Goal: Contribute content: Add original content to the website for others to see

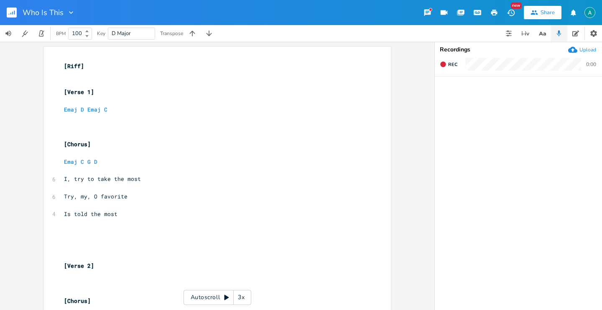
click at [110, 111] on pre "Emaj D Emaj C" at bounding box center [213, 109] width 302 height 9
type textarea "C G D"
click at [579, 48] on div "Upload" at bounding box center [582, 49] width 28 height 9
click at [454, 96] on icon "button" at bounding box center [454, 95] width 5 height 6
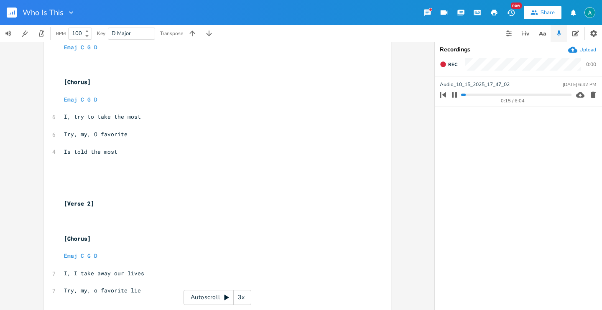
scroll to position [0, 0]
click at [94, 135] on span "Try, my, O favorite" at bounding box center [95, 134] width 63 height 8
type textarea "Try, my,"
drag, startPoint x: 91, startPoint y: 135, endPoint x: 38, endPoint y: 132, distance: 53.6
click at [44, 132] on div "Try, my, x [Riff] ​ ​ [Verse 1] ​ Emaj C G D ​ ​ ​ [Chorus] ​ Emaj C G D ​ 6 I,…" at bounding box center [217, 163] width 347 height 357
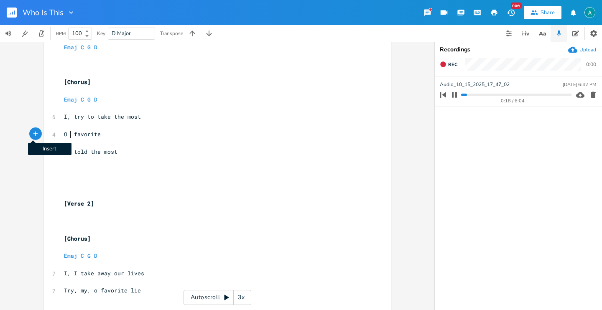
type textarea "my"
click at [137, 137] on pre "O my favorite" at bounding box center [213, 134] width 302 height 9
type textarea "lie is told"
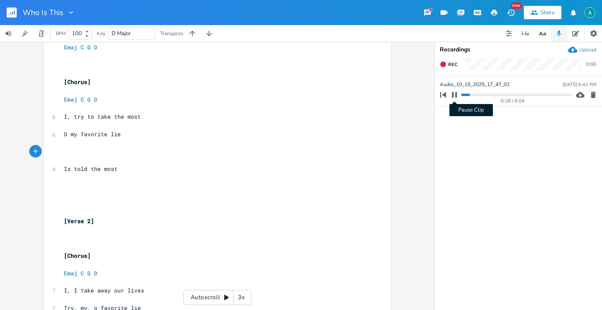
click at [454, 94] on icon "button" at bounding box center [454, 94] width 7 height 7
click at [116, 151] on pre "​" at bounding box center [213, 151] width 302 height 9
type textarea "Is tolc the most"
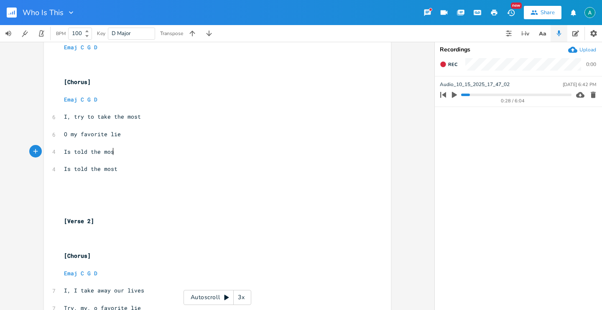
type textarea "ld the most"
click at [545, 32] on icon "button" at bounding box center [542, 33] width 10 height 10
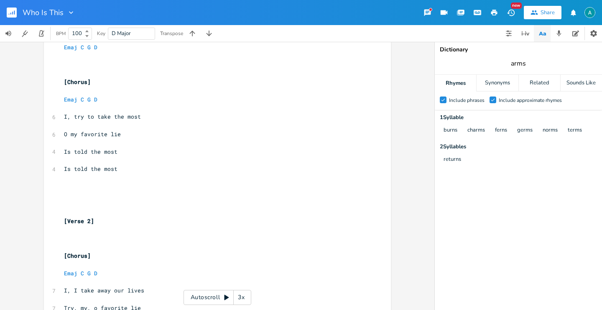
type input "t"
type input "most"
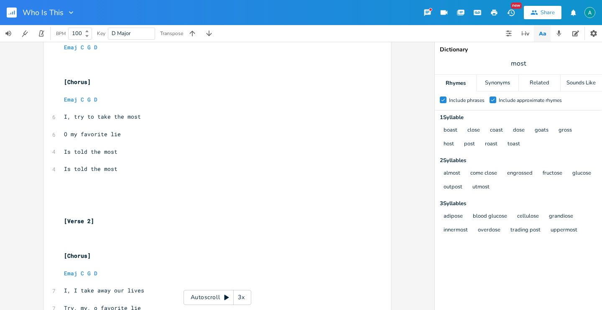
click at [500, 100] on div "Include approximate rhymes" at bounding box center [529, 100] width 63 height 5
click at [489, 100] on input "Check Include approximate rhymes" at bounding box center [489, 99] width 0 height 5
type textarea "Is told the most"
drag, startPoint x: 125, startPoint y: 172, endPoint x: 58, endPoint y: 168, distance: 67.0
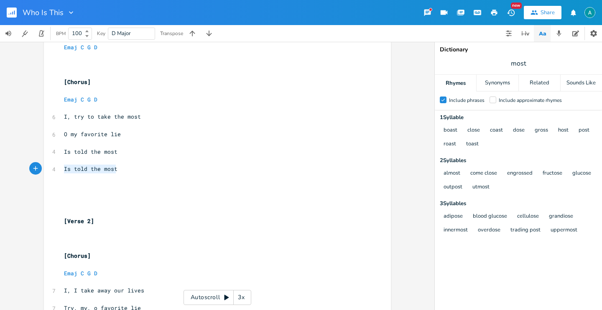
click at [58, 168] on div "Is told the most x [Riff] ​ ​ [Verse 1] ​ Emaj C G D ​ ​ ​ [Chorus] ​ Emaj C G …" at bounding box center [217, 172] width 347 height 374
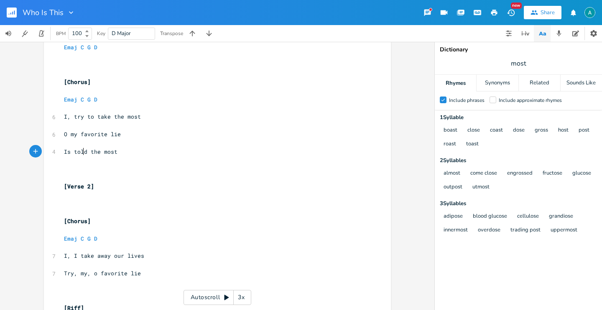
click at [81, 152] on span "Is told the most" at bounding box center [90, 152] width 53 height 8
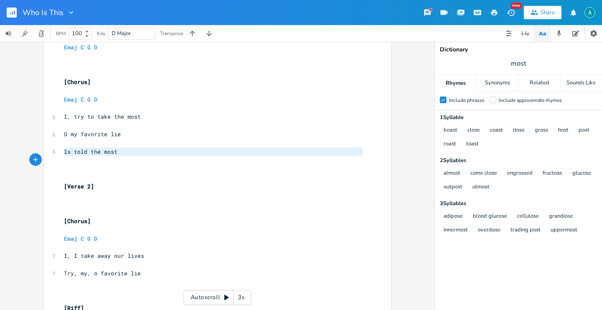
click at [81, 152] on span "Is told the most" at bounding box center [90, 152] width 53 height 8
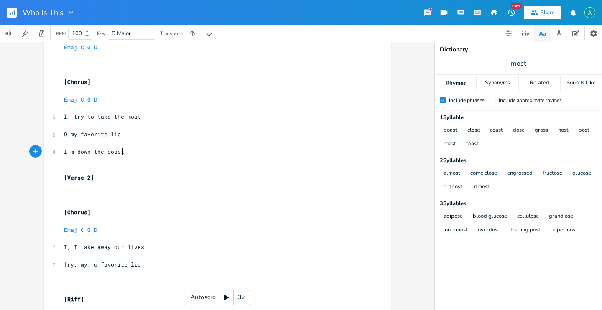
type textarea "I'm down the coast"
drag, startPoint x: 63, startPoint y: 81, endPoint x: 121, endPoint y: 78, distance: 58.2
click at [64, 81] on span "[Chorus]" at bounding box center [77, 82] width 27 height 8
type textarea "Pre-"
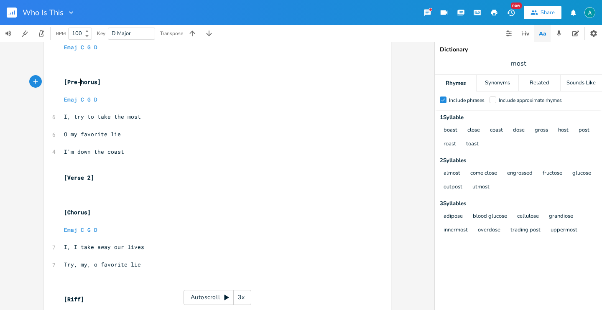
type textarea "c"
type textarea "C"
click at [112, 163] on pre "​" at bounding box center [213, 160] width 302 height 9
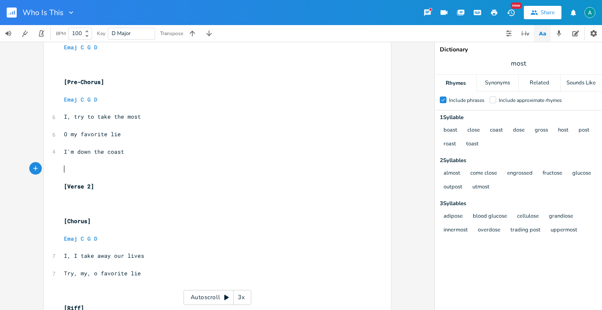
type textarea "[]"
type textarea "Chorus"
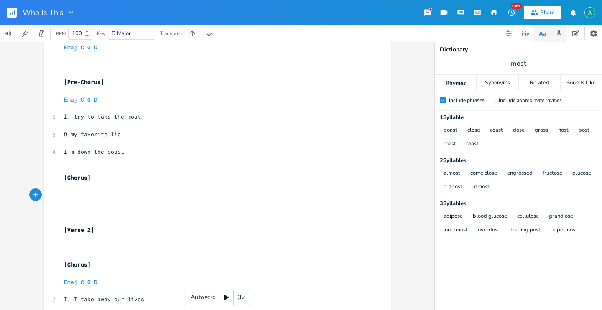
click at [556, 28] on button "button" at bounding box center [558, 33] width 17 height 17
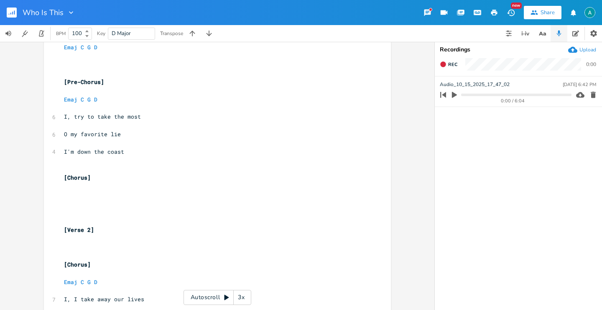
click at [453, 98] on icon "button" at bounding box center [454, 95] width 8 height 8
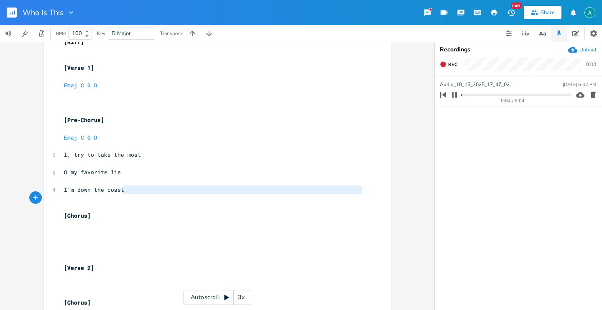
scroll to position [0, 0]
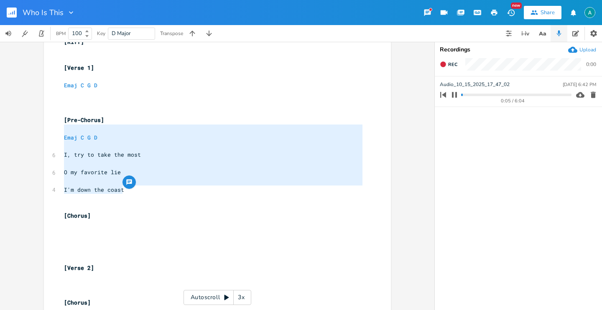
type textarea "[Pre-Chorus] Emaj C G D I, try to take the most O my favorite lie I'm down the …"
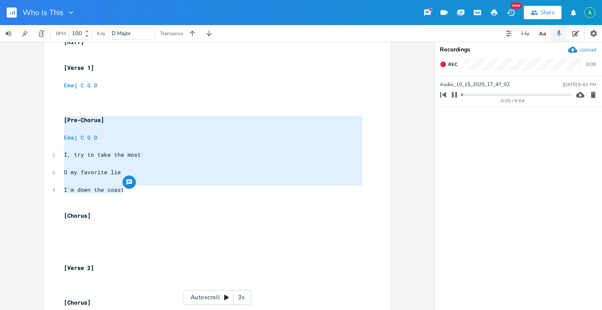
drag, startPoint x: 149, startPoint y: 194, endPoint x: 55, endPoint y: 122, distance: 118.4
click at [55, 122] on div "[Pre-Chorus] Emaj C G D I, try to take the most O my favorite lie I'm down the …" at bounding box center [217, 214] width 347 height 383
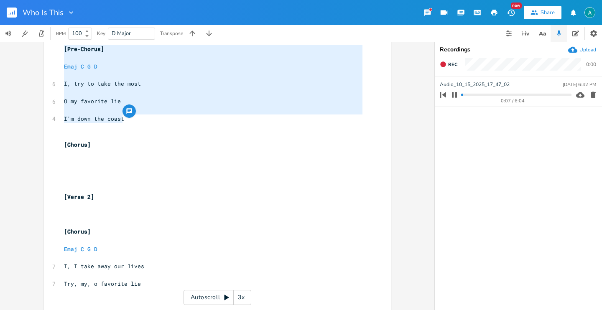
scroll to position [125, 0]
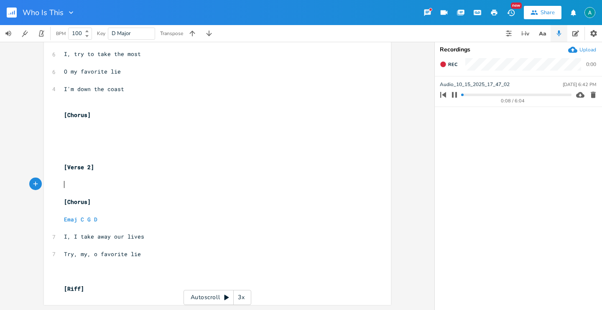
click at [86, 183] on pre "​" at bounding box center [213, 184] width 302 height 9
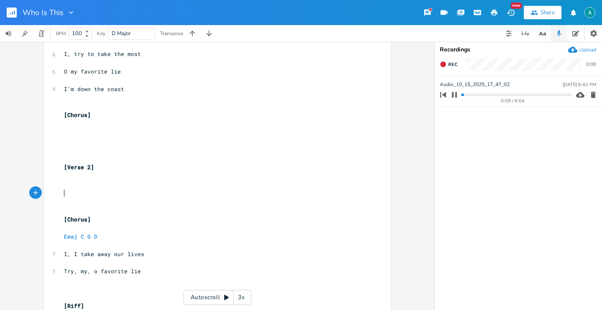
paste textarea "lie"
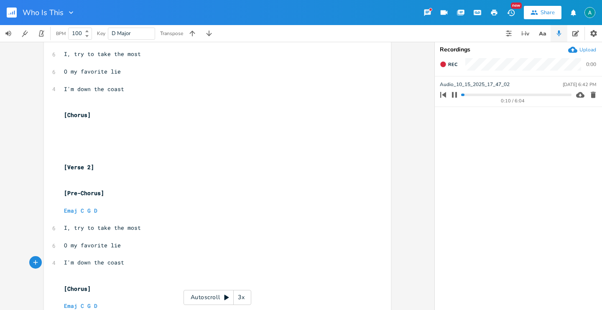
scroll to position [212, 0]
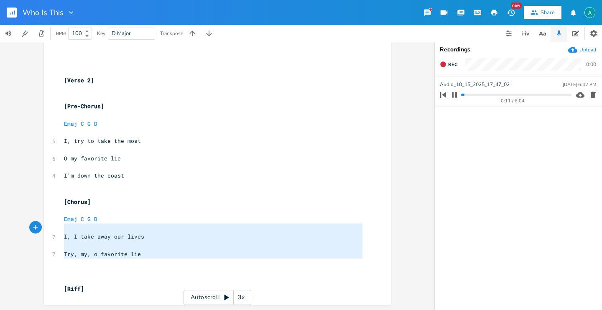
type textarea "Emaj C G D I, I take away our lives Try, my, o favorite lie"
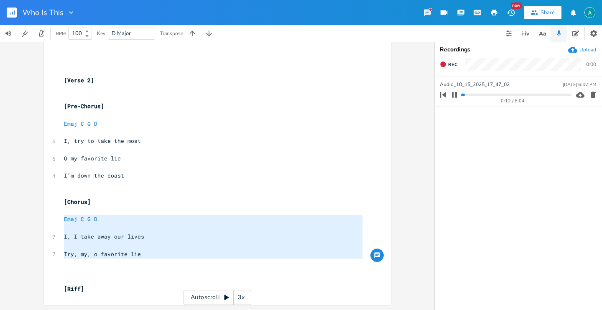
drag, startPoint x: 151, startPoint y: 261, endPoint x: 32, endPoint y: 219, distance: 126.3
click at [32, 219] on div "Emaj C G D I, I take away our lives Try, my, o favorite lie x [Riff] ​ ​ [Verse…" at bounding box center [217, 176] width 434 height 268
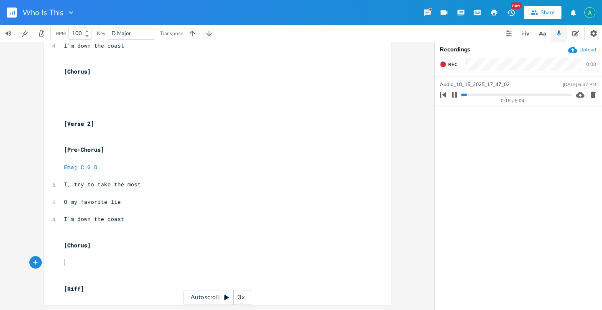
scroll to position [168, 0]
click at [108, 137] on pre "​" at bounding box center [213, 141] width 302 height 9
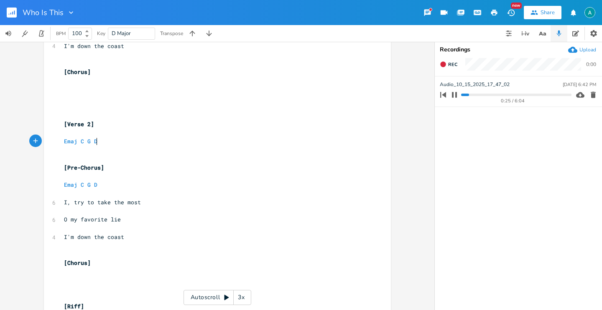
type textarea "Emaj C G D"
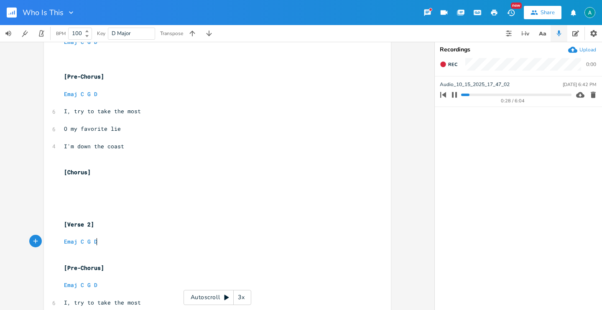
scroll to position [67, 0]
click at [80, 196] on pre "​" at bounding box center [213, 198] width 302 height 9
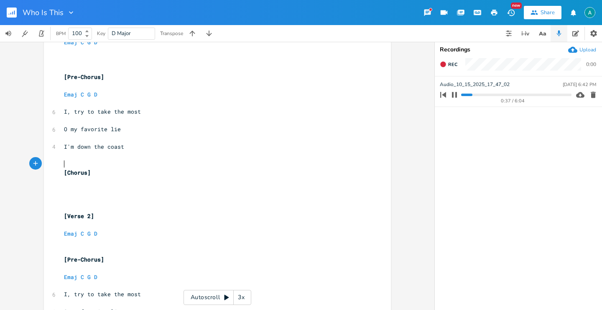
click at [75, 163] on pre "​" at bounding box center [213, 164] width 302 height 9
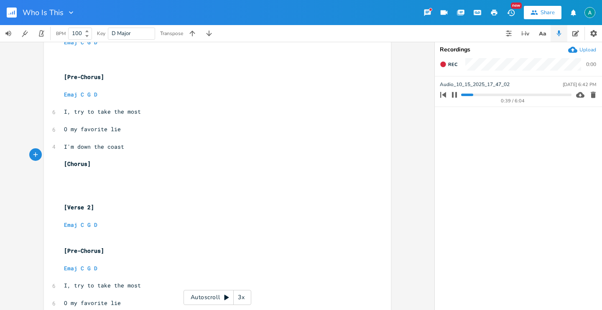
click at [82, 177] on pre "​" at bounding box center [213, 181] width 302 height 9
click at [66, 127] on span "O my favorite lie" at bounding box center [92, 129] width 57 height 8
type textarea ","
click at [70, 175] on pre "​" at bounding box center [213, 172] width 302 height 9
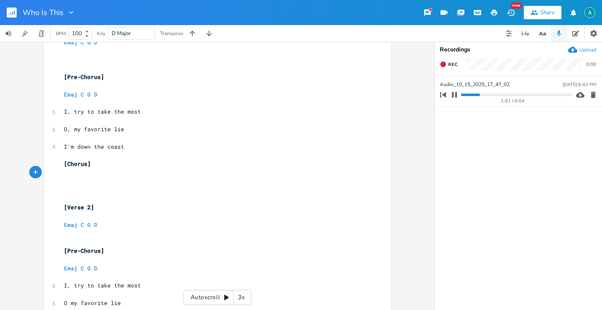
click at [92, 187] on pre "​" at bounding box center [213, 190] width 302 height 9
click at [90, 178] on pre "​" at bounding box center [213, 181] width 302 height 9
type textarea "Oh"
type textarea ","
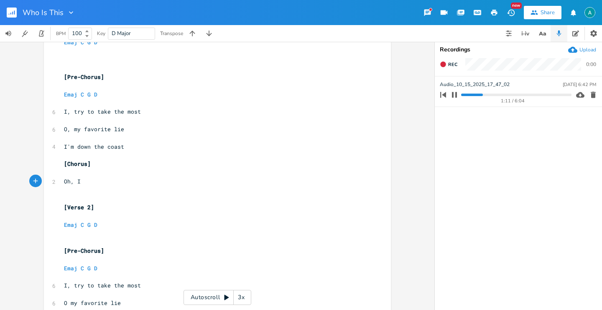
type textarea "I"
click at [452, 94] on icon "button" at bounding box center [454, 94] width 5 height 5
click at [105, 178] on pre "Oh, I" at bounding box center [213, 181] width 302 height 9
type textarea "don't understand"
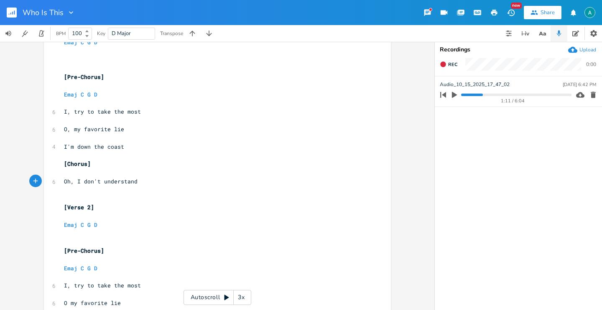
click at [455, 95] on icon "button" at bounding box center [454, 95] width 8 height 8
click at [149, 194] on pre "​" at bounding box center [213, 198] width 302 height 9
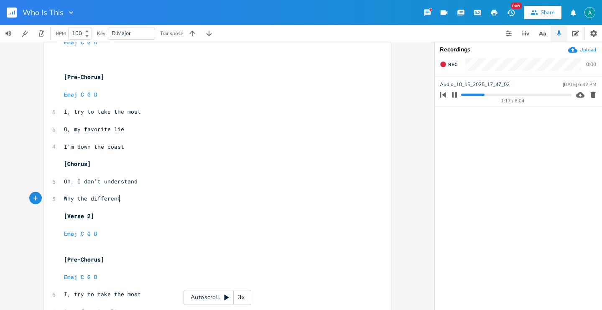
scroll to position [0, 45]
type textarea "Why the different"
click at [144, 201] on pre "Why the different" at bounding box center [213, 198] width 302 height 9
type textarea "people"
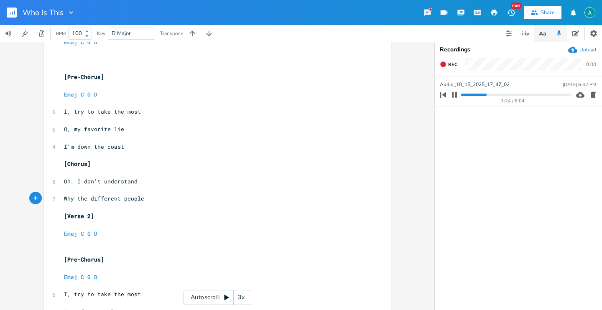
click at [546, 35] on icon "button" at bounding box center [542, 33] width 10 height 10
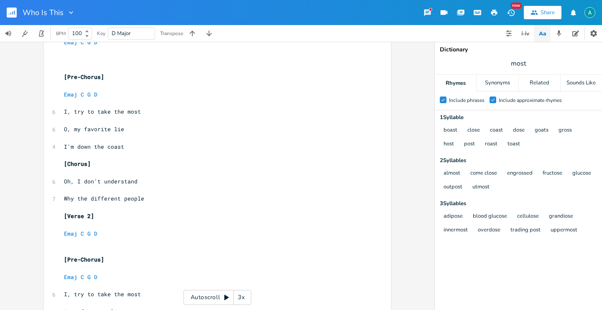
click at [526, 61] on span "most" at bounding box center [517, 63] width 167 height 15
type input "understand"
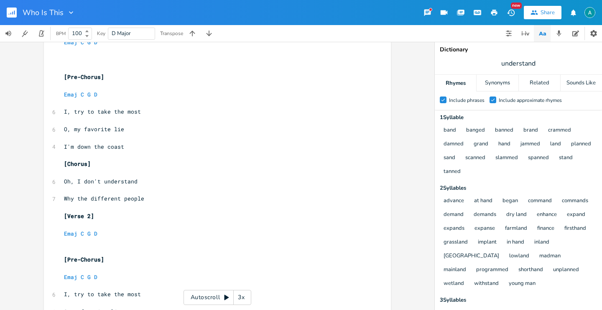
click at [513, 102] on div "Include approximate rhymes" at bounding box center [529, 100] width 63 height 5
click at [489, 102] on input "Check Include approximate rhymes" at bounding box center [489, 99] width 0 height 5
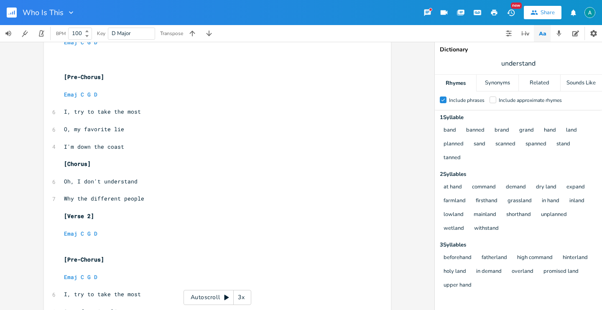
scroll to position [0, 0]
click at [150, 196] on pre "Why the different people" at bounding box center [213, 198] width 302 height 9
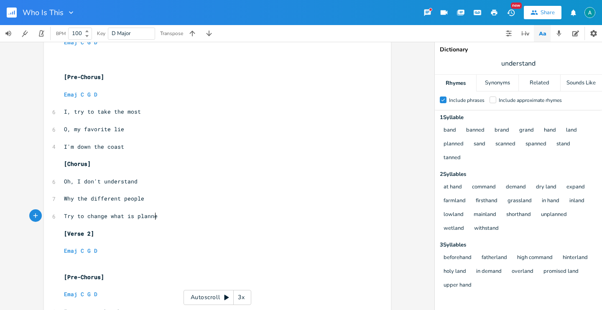
type textarea "Try to change what is planned"
click at [551, 28] on button "button" at bounding box center [558, 33] width 17 height 17
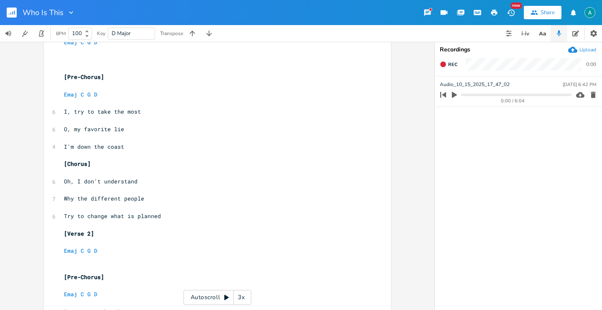
click at [495, 94] on progress at bounding box center [516, 95] width 110 height 3
click at [450, 93] on icon "button" at bounding box center [454, 95] width 8 height 8
click at [481, 95] on progress at bounding box center [516, 95] width 110 height 3
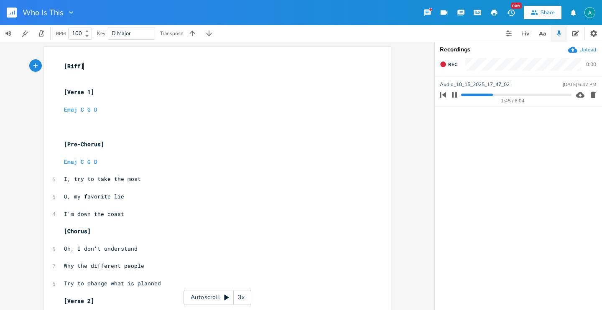
scroll to position [0, 0]
type textarea "]"
drag, startPoint x: 94, startPoint y: 68, endPoint x: 72, endPoint y: 63, distance: 22.5
click at [76, 66] on pre "[Riff]" at bounding box center [213, 66] width 302 height 9
click at [76, 74] on pre "​" at bounding box center [213, 75] width 302 height 9
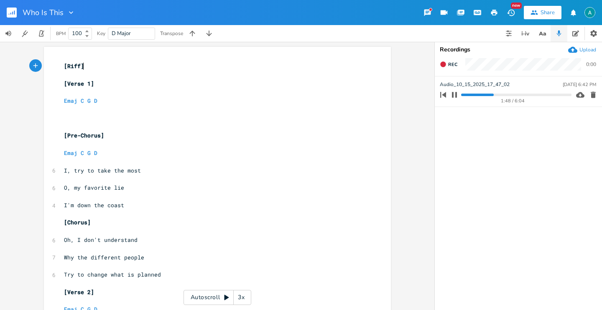
type textarea "["
drag, startPoint x: 91, startPoint y: 61, endPoint x: 51, endPoint y: 63, distance: 40.6
click at [51, 63] on div "x [Riff] ​ [Verse 1] ​ Emaj C G D ​ ​ ​ [Pre-Chorus] ​ Emaj C G D ​ 6 I, try to…" at bounding box center [217, 269] width 347 height 444
click at [81, 69] on pre "[Riff]" at bounding box center [213, 66] width 302 height 9
type textarea "[Riff]"
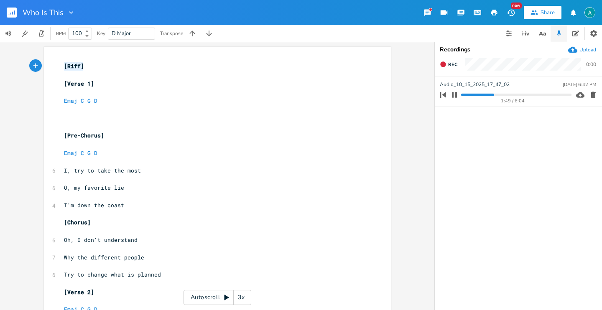
drag, startPoint x: 89, startPoint y: 69, endPoint x: 41, endPoint y: 66, distance: 48.1
click at [44, 66] on div "[Riff] x [Riff] ​ [Verse 1] ​ Emaj C G D ​ ​ ​ [Pre-Chorus] ​ Emaj C G D ​ 6 I,…" at bounding box center [217, 269] width 347 height 444
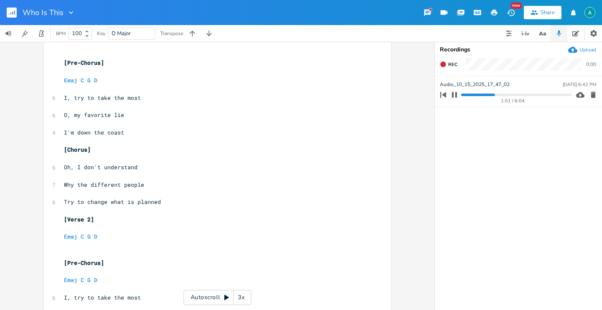
click at [91, 209] on pre "​" at bounding box center [213, 210] width 302 height 9
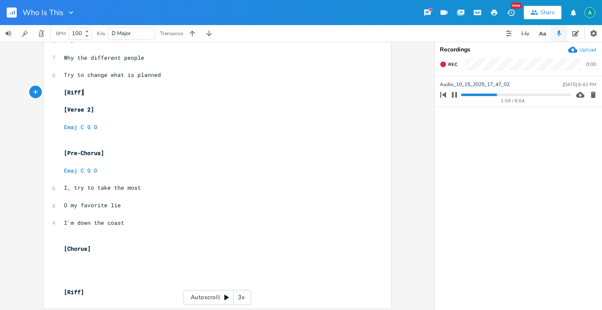
scroll to position [203, 0]
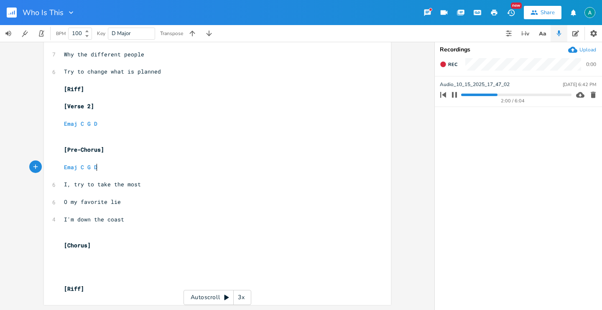
type textarea "Emaj C G D"
drag, startPoint x: 109, startPoint y: 170, endPoint x: 0, endPoint y: 156, distance: 110.3
click at [0, 156] on div "Emaj C G D x [Riff] ​ [Verse 1] ​ Emaj C G D ​ ​ ​ [Pre-Chorus] ​ Emaj C G D ​ …" at bounding box center [217, 176] width 434 height 268
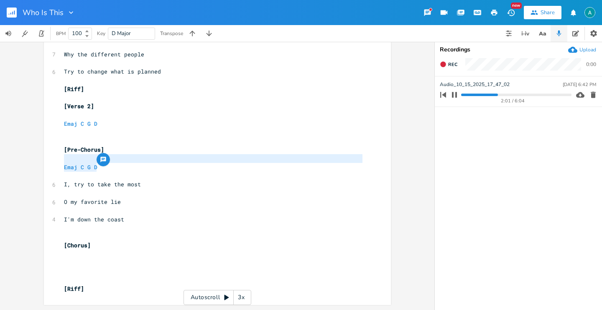
click at [150, 169] on pre "Emaj C G D" at bounding box center [213, 167] width 302 height 9
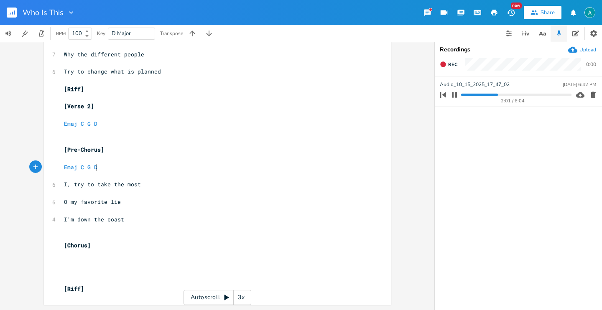
click at [150, 169] on pre "Emaj C G D" at bounding box center [213, 167] width 302 height 9
type textarea "Emaj C G D"
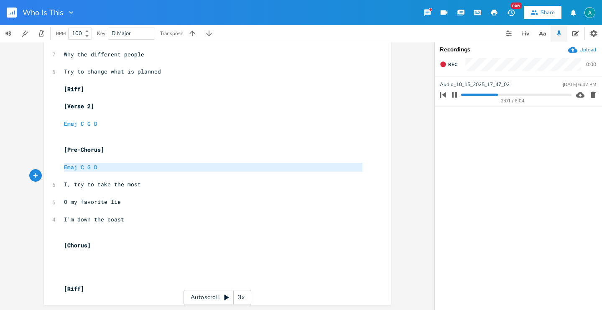
click at [150, 169] on pre "Emaj C G D" at bounding box center [213, 167] width 302 height 9
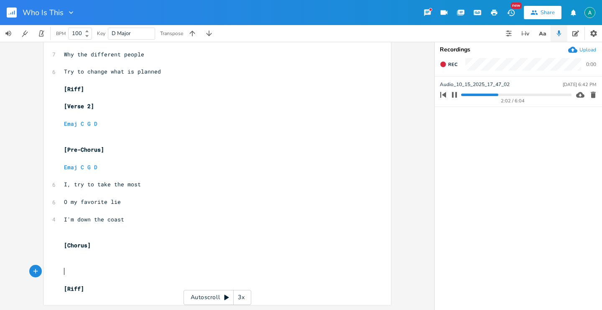
click at [81, 269] on pre "​" at bounding box center [213, 271] width 302 height 9
click at [78, 261] on pre "​" at bounding box center [213, 263] width 302 height 9
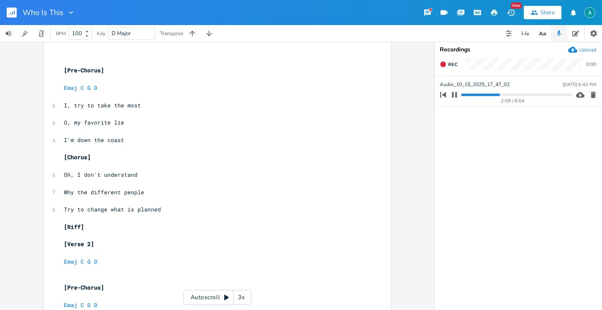
scroll to position [17, 0]
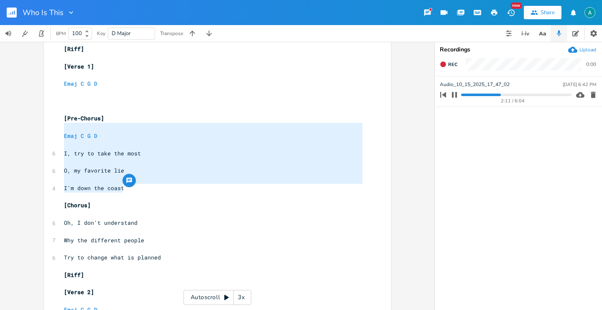
type textarea "Emaj C G D I, try to take the most O, my favorite lie I'm down the coast"
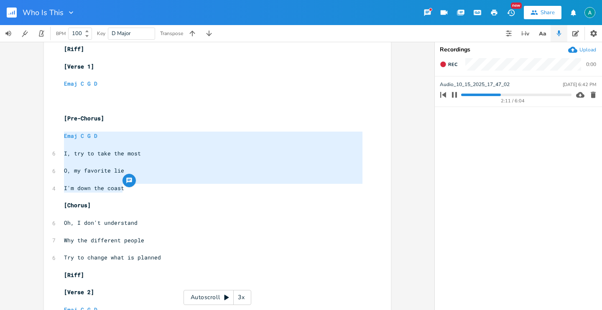
drag, startPoint x: 145, startPoint y: 190, endPoint x: 51, endPoint y: 135, distance: 108.8
click at [51, 135] on div "Emaj C G D I, try to take the most O, my favorite lie I'm down the coast x [Rif…" at bounding box center [217, 265] width 347 height 470
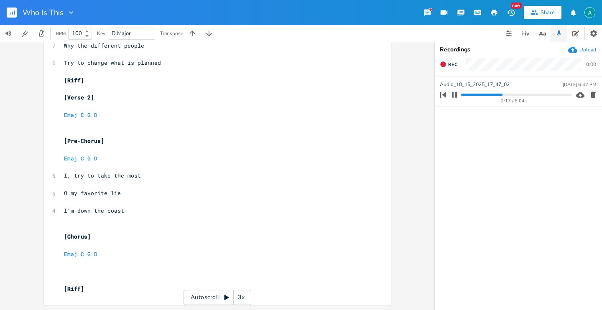
click at [72, 196] on span "O my favorite lie" at bounding box center [92, 193] width 57 height 8
click at [75, 194] on span "O my favorite lie" at bounding box center [92, 193] width 57 height 8
type textarea "whx"
type textarea "y"
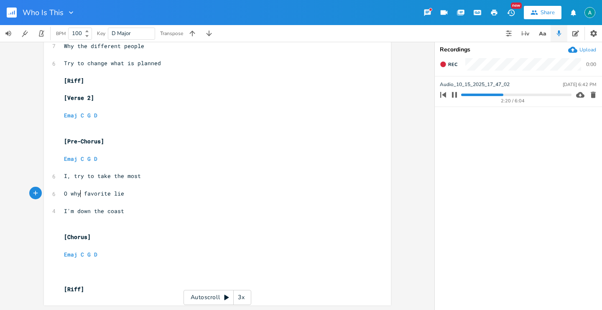
scroll to position [0, 4]
click at [92, 197] on pre "O why favorite lie" at bounding box center [213, 193] width 302 height 9
click at [92, 196] on pre "O why favorite lie" at bounding box center [213, 193] width 302 height 9
type textarea "can't i"
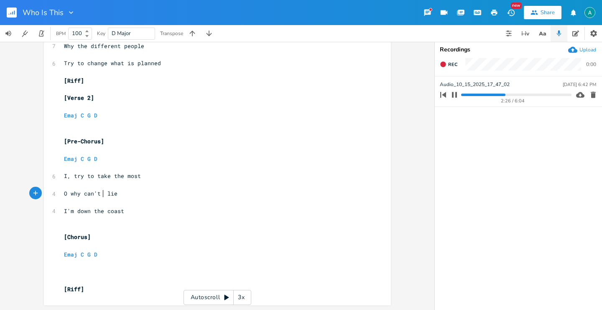
scroll to position [0, 15]
type textarea "I"
type textarea "cry"
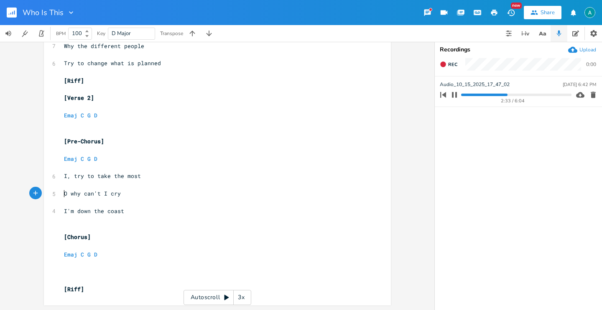
click at [64, 193] on span "O why can't I cry" at bounding box center [92, 194] width 57 height 8
type textarea ","
click at [456, 96] on icon "button" at bounding box center [454, 94] width 5 height 5
click at [104, 194] on span "O, why can't I cry" at bounding box center [94, 193] width 60 height 8
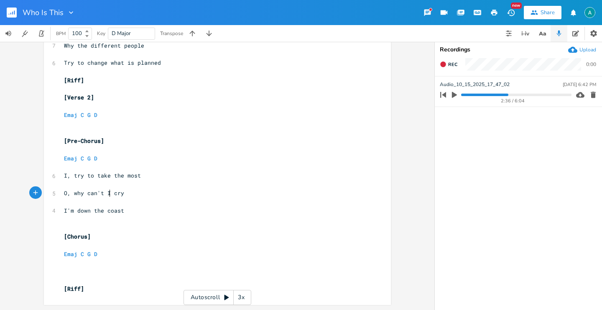
click at [107, 194] on span "O, why can't I cry" at bounding box center [94, 193] width 60 height 8
type textarea "I ´"
type textarea "no longer"
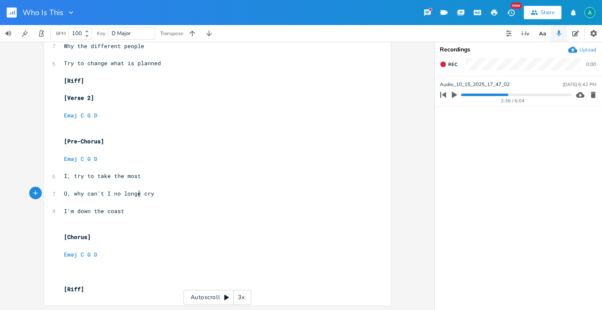
scroll to position [0, 26]
click at [112, 194] on span "O, why can't I no longer cry" at bounding box center [111, 194] width 94 height 8
click at [125, 196] on span "O, why can't I no longer cry" at bounding box center [111, 194] width 94 height 8
type textarea "longer"
click at [125, 196] on span "O, why can't I no longer cry" at bounding box center [111, 194] width 94 height 8
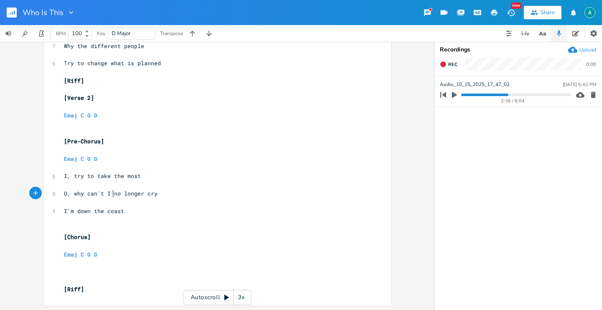
click at [111, 197] on pre "O, why can't I no longer cry" at bounding box center [213, 193] width 302 height 9
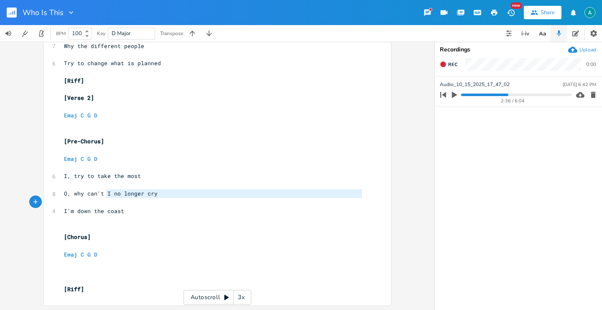
type textarea "I no longe"
drag, startPoint x: 104, startPoint y: 195, endPoint x: 137, endPoint y: 197, distance: 33.1
click at [137, 197] on pre "O, why can't I no longer cry" at bounding box center [213, 193] width 302 height 9
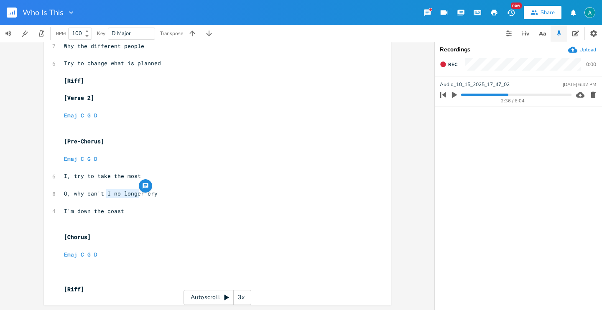
click at [137, 197] on pre "O, why can't I no longer cry" at bounding box center [213, 193] width 302 height 9
type textarea "I no longer"
drag, startPoint x: 138, startPoint y: 196, endPoint x: 104, endPoint y: 190, distance: 33.8
click at [104, 190] on span "O, why can't I no longer cry" at bounding box center [111, 194] width 94 height 8
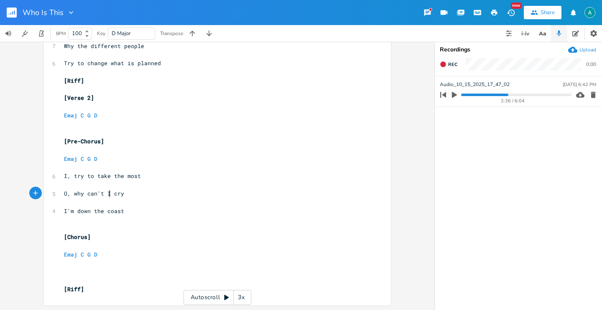
type textarea "I"
click at [105, 220] on pre "​" at bounding box center [213, 219] width 302 height 9
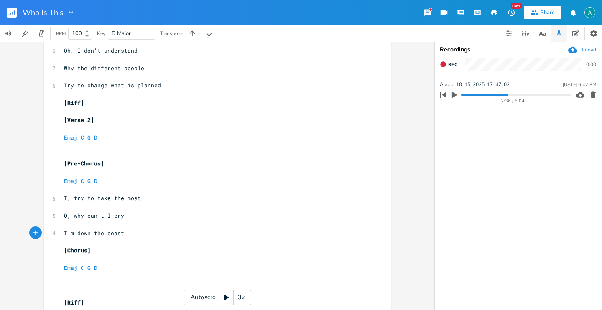
scroll to position [134, 0]
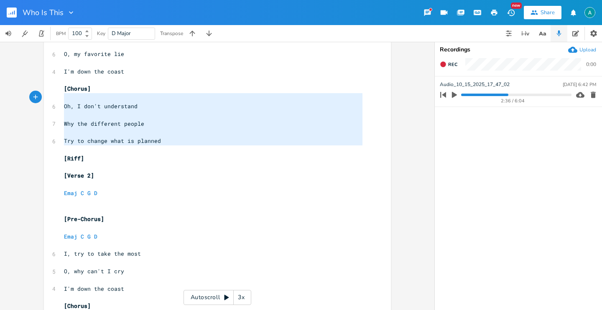
drag, startPoint x: 169, startPoint y: 147, endPoint x: 59, endPoint y: 100, distance: 120.1
click at [59, 100] on div "Oh, I don't understand Why the different people Try to change what is planned x…" at bounding box center [217, 143] width 347 height 461
type textarea "Oh, I don't understand Why the different people Try to change what is planned"
click at [59, 100] on div "Oh, I don't understand Why the different people Try to change what is planned x…" at bounding box center [217, 143] width 347 height 461
click at [64, 104] on span "Oh, I don't understand" at bounding box center [101, 106] width 74 height 8
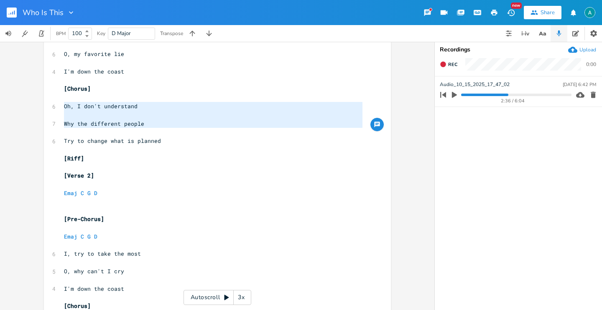
type textarea "Oh, I don't understand Why the different people Try to change what is planned"
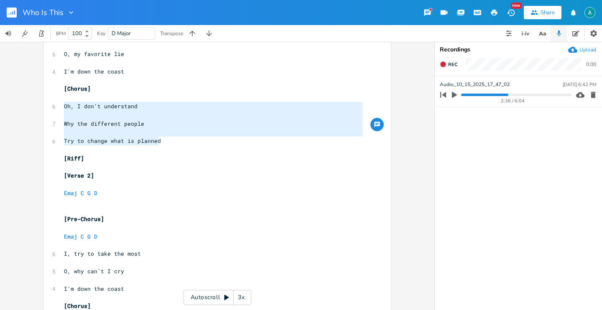
drag, startPoint x: 62, startPoint y: 104, endPoint x: 172, endPoint y: 143, distance: 116.7
click at [171, 143] on div "[Riff] ​ [Verse 1] ​ Emaj C G D ​ ​ ​ [Pre-Chorus] ​ Emaj C G D ​ 6 I, try to t…" at bounding box center [213, 145] width 302 height 434
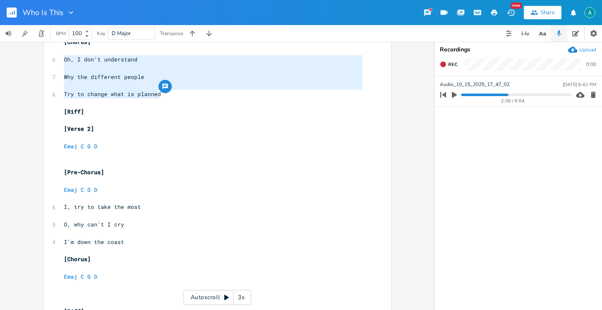
scroll to position [203, 0]
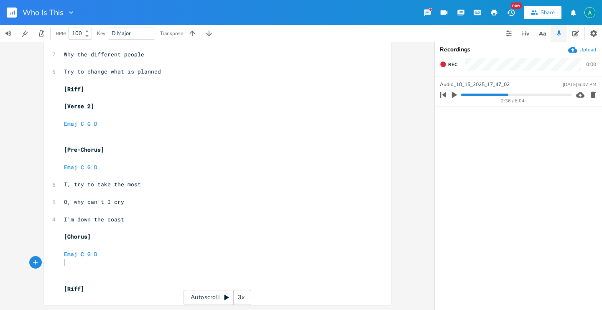
click at [103, 262] on pre "​" at bounding box center [213, 263] width 302 height 9
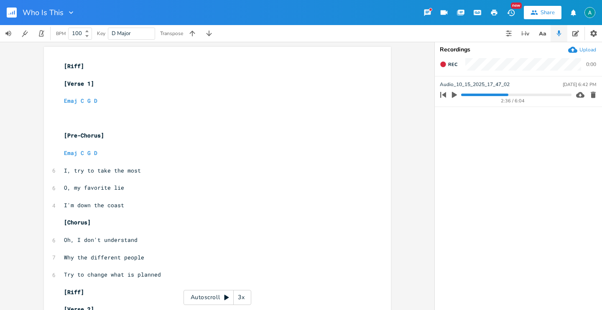
scroll to position [233, 0]
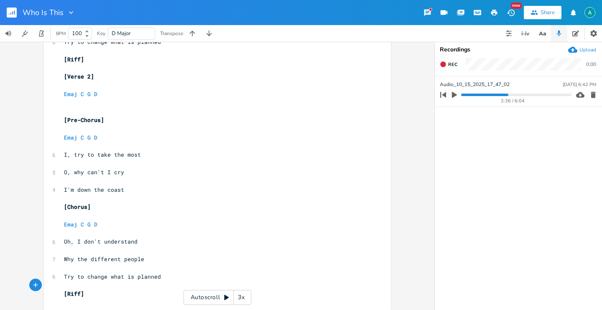
click at [190, 171] on pre "O, why can't I cry" at bounding box center [213, 172] width 302 height 9
click at [555, 30] on icon "button" at bounding box center [559, 34] width 8 height 8
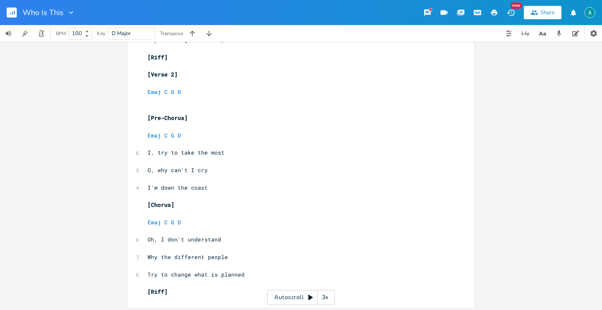
scroll to position [238, 0]
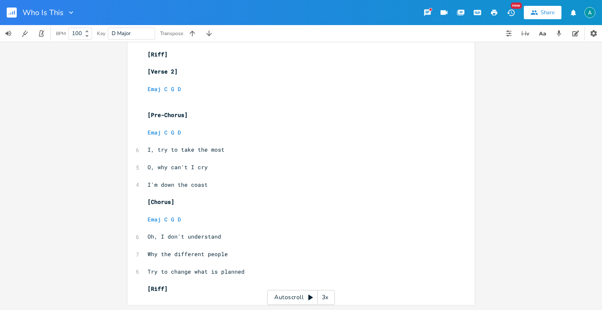
click at [320, 168] on pre "O, why can't I cry" at bounding box center [297, 167] width 302 height 9
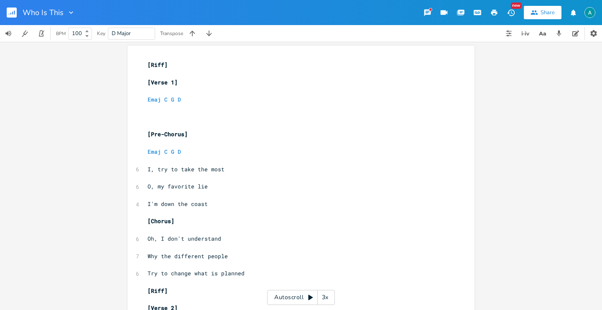
scroll to position [2, 0]
click at [147, 201] on span "I'm down the coast" at bounding box center [177, 204] width 60 height 8
click at [147, 205] on span "I'm down the coast" at bounding box center [177, 204] width 60 height 8
type textarea "Is"
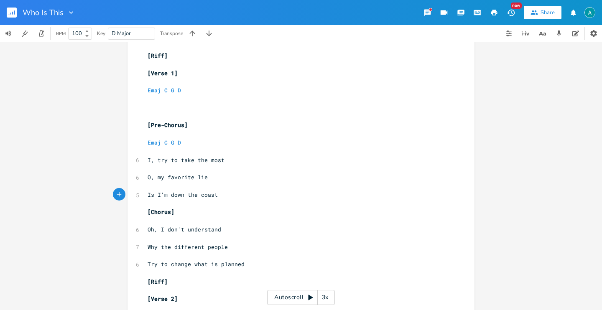
scroll to position [238, 0]
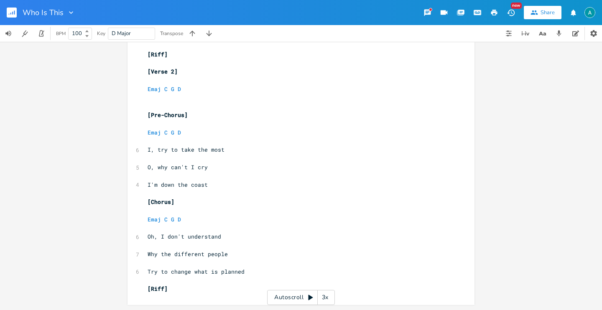
click at [147, 185] on span "I'm down the coast" at bounding box center [177, 185] width 60 height 8
type textarea "Is"
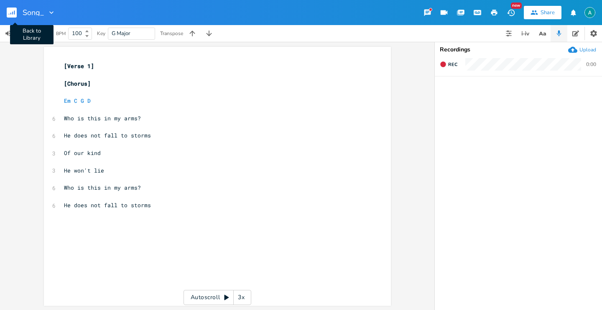
type input "Song_3"
click at [4, 17] on div "Song_3" at bounding box center [30, 12] width 60 height 25
